Goal: Task Accomplishment & Management: Use online tool/utility

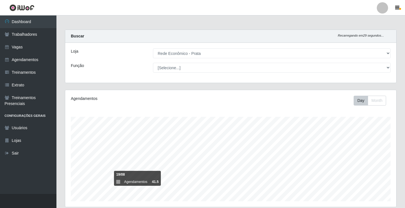
select select "192"
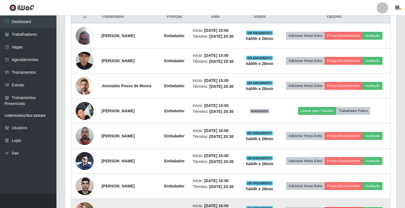
scroll to position [182, 0]
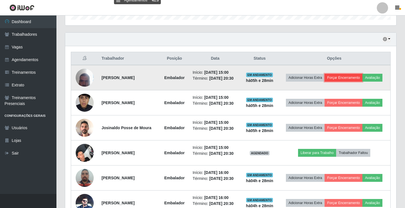
click at [358, 78] on button "Forçar Encerramento" at bounding box center [343, 78] width 38 height 8
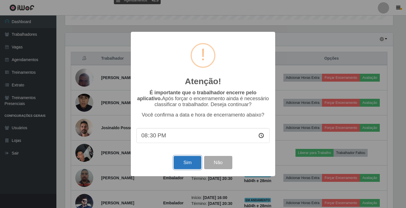
click at [190, 164] on button "Sim" at bounding box center [187, 162] width 27 height 13
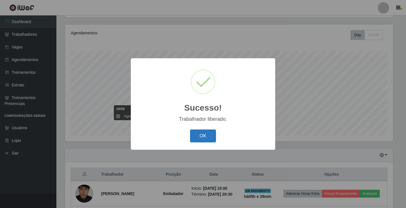
click at [208, 131] on button "OK" at bounding box center [203, 136] width 26 height 13
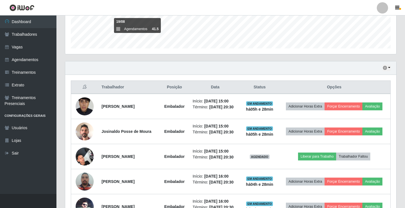
scroll to position [179, 0]
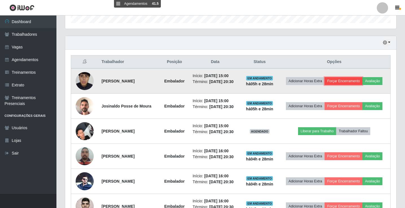
click at [352, 84] on button "Forçar Encerramento" at bounding box center [343, 81] width 38 height 8
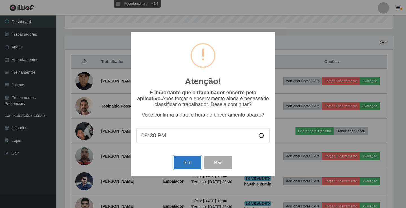
click at [191, 166] on button "Sim" at bounding box center [187, 162] width 27 height 13
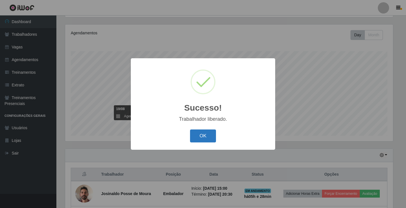
click at [213, 137] on button "OK" at bounding box center [203, 136] width 26 height 13
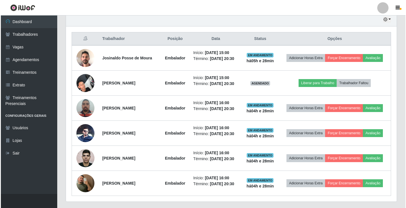
scroll to position [207, 0]
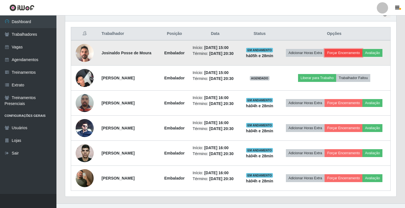
click at [356, 51] on button "Forçar Encerramento" at bounding box center [343, 53] width 38 height 8
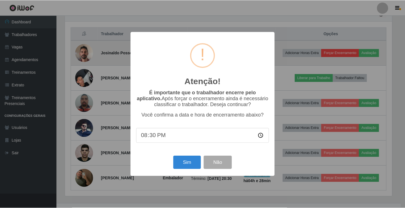
scroll to position [117, 328]
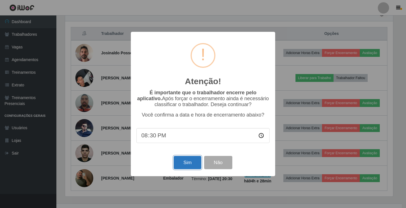
click at [191, 168] on button "Sim" at bounding box center [187, 162] width 27 height 13
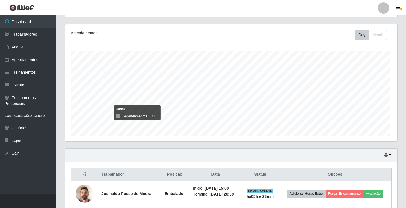
scroll to position [0, 0]
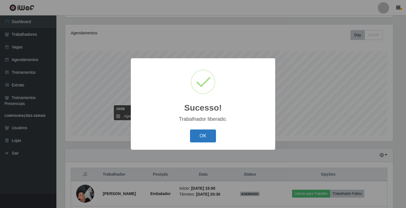
click at [205, 131] on button "OK" at bounding box center [203, 136] width 26 height 13
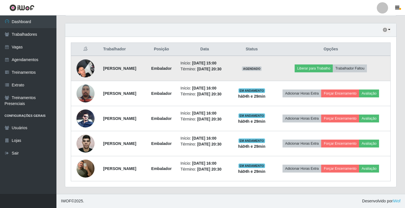
click at [81, 69] on img at bounding box center [85, 68] width 18 height 24
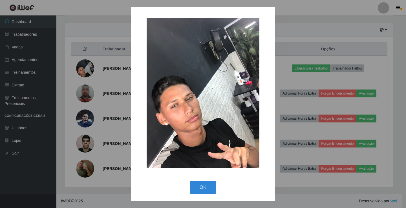
click at [222, 113] on img at bounding box center [203, 93] width 113 height 150
click at [212, 183] on button "OK" at bounding box center [203, 187] width 26 height 13
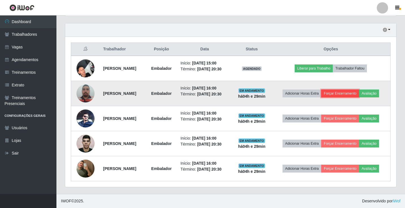
click at [354, 92] on button "Forçar Encerramento" at bounding box center [340, 94] width 38 height 8
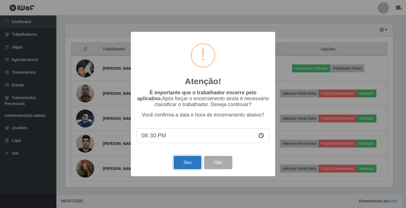
click at [194, 163] on button "Sim" at bounding box center [187, 162] width 27 height 13
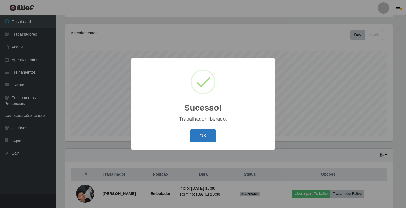
click at [212, 136] on button "OK" at bounding box center [203, 136] width 26 height 13
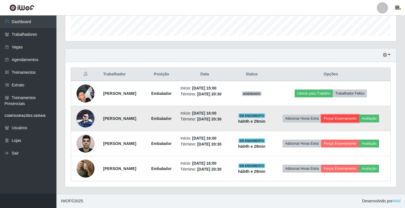
click at [352, 118] on button "Forçar Encerramento" at bounding box center [340, 119] width 38 height 8
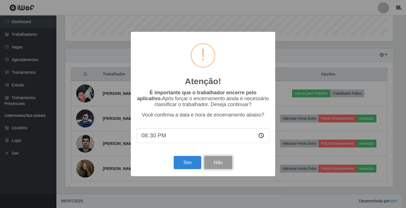
click at [222, 162] on button "Não" at bounding box center [218, 162] width 28 height 13
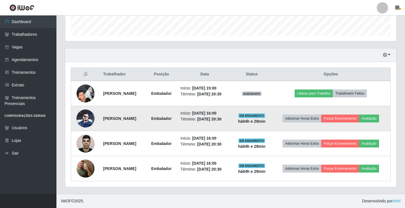
click at [81, 117] on img at bounding box center [85, 119] width 18 height 18
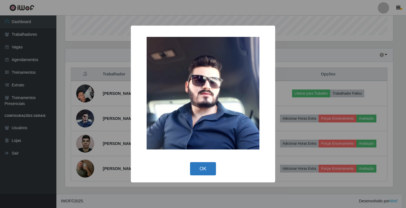
click at [208, 175] on button "OK" at bounding box center [203, 168] width 26 height 13
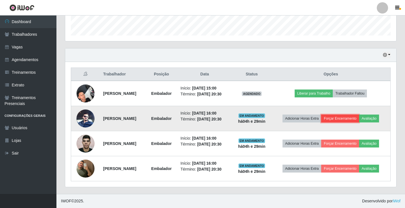
click at [351, 119] on button "Forçar Encerramento" at bounding box center [340, 119] width 38 height 8
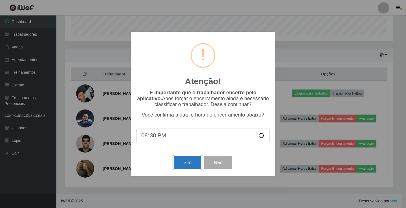
click at [179, 164] on button "Sim" at bounding box center [187, 162] width 27 height 13
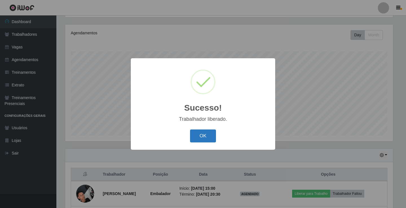
click at [206, 142] on button "OK" at bounding box center [203, 136] width 26 height 13
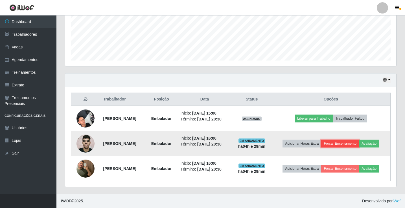
click at [353, 143] on button "Forçar Encerramento" at bounding box center [340, 144] width 38 height 8
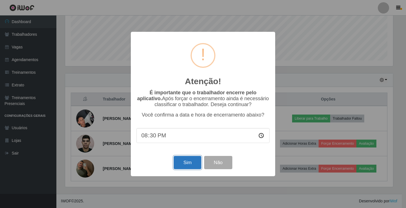
click at [186, 162] on button "Sim" at bounding box center [187, 162] width 27 height 13
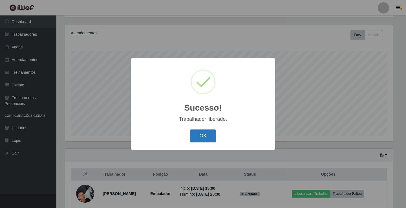
click at [199, 134] on button "OK" at bounding box center [203, 136] width 26 height 13
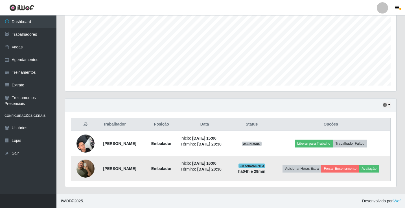
click at [91, 170] on img at bounding box center [85, 169] width 18 height 32
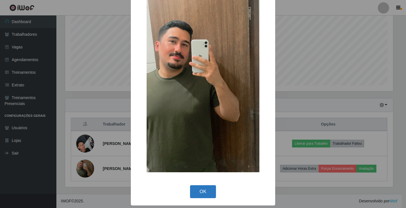
click at [212, 191] on button "OK" at bounding box center [203, 192] width 26 height 13
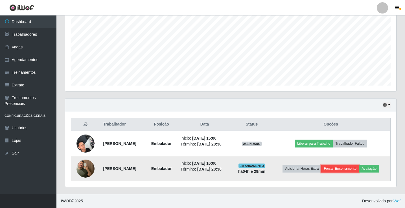
click at [346, 170] on button "Forçar Encerramento" at bounding box center [340, 169] width 38 height 8
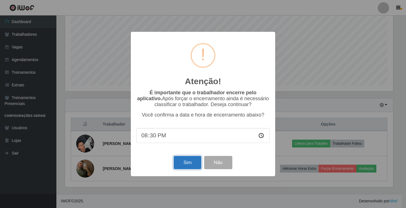
click at [187, 162] on button "Sim" at bounding box center [187, 162] width 27 height 13
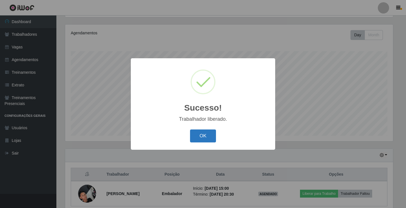
click at [206, 137] on button "OK" at bounding box center [203, 136] width 26 height 13
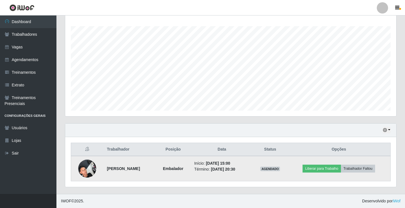
click at [92, 171] on img at bounding box center [87, 169] width 18 height 24
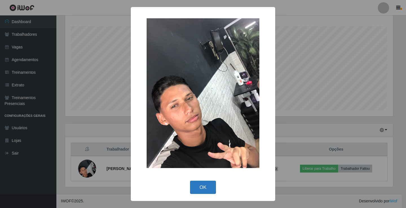
click at [214, 192] on button "OK" at bounding box center [203, 187] width 26 height 13
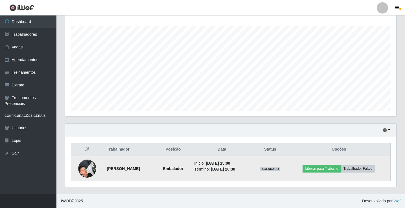
click at [84, 171] on img at bounding box center [87, 169] width 18 height 24
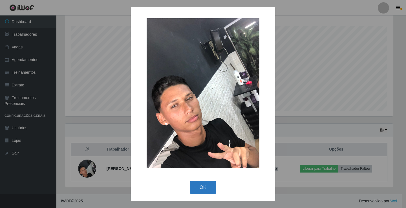
click at [207, 191] on button "OK" at bounding box center [203, 187] width 26 height 13
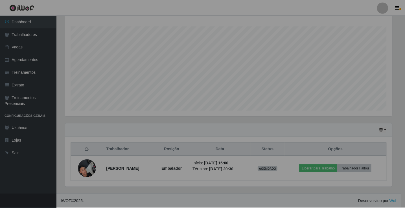
scroll to position [117, 331]
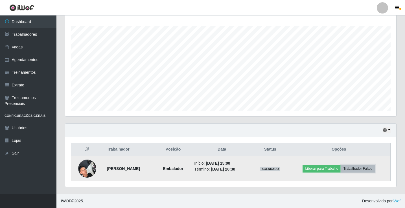
click at [373, 169] on button "Trabalhador Faltou" at bounding box center [358, 169] width 34 height 8
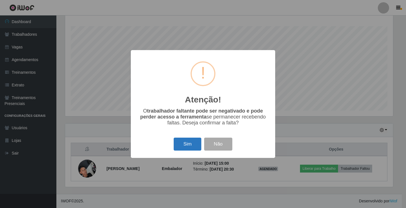
click at [186, 148] on button "Sim" at bounding box center [187, 144] width 27 height 13
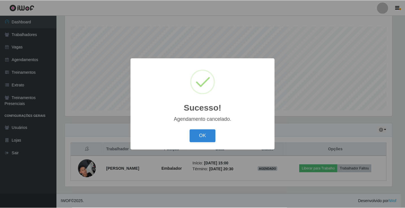
scroll to position [66, 0]
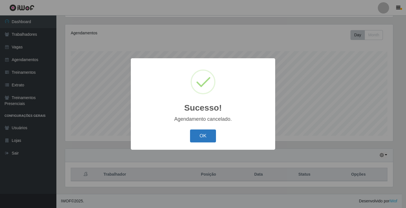
click at [206, 137] on button "OK" at bounding box center [203, 136] width 26 height 13
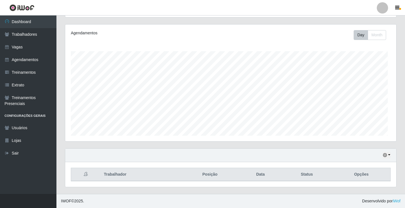
scroll to position [117, 331]
